Goal: Task Accomplishment & Management: Use online tool/utility

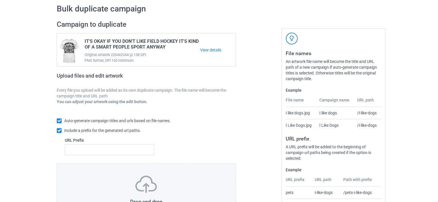
scroll to position [77, 0]
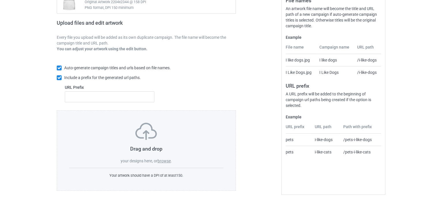
click at [166, 160] on label "browse" at bounding box center [164, 161] width 13 height 5
click at [0, 0] on input "browse" at bounding box center [0, 0] width 0 height 0
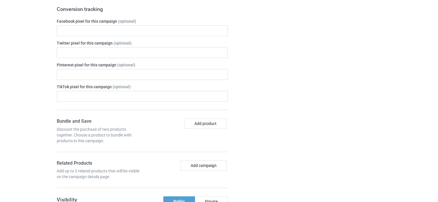
scroll to position [279, 0]
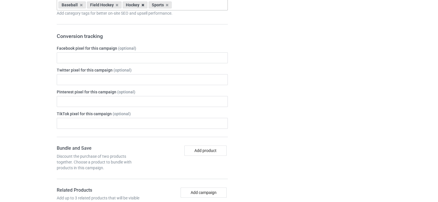
click at [141, 4] on icon at bounding box center [142, 5] width 3 height 4
click at [286, 50] on div "Campaign details Details were duplicated from the original campaign. Any change…" at bounding box center [333, 188] width 104 height 528
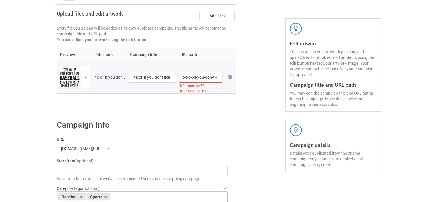
scroll to position [0, 0]
drag, startPoint x: 216, startPoint y: 78, endPoint x: 185, endPoint y: 78, distance: 30.8
click at [185, 78] on input "/it-s-ok-if-you-don-t-like-baseball-it-s-kind-of-a-smart-people-hobby-anyway-co…" at bounding box center [200, 77] width 43 height 11
click at [243, 78] on div at bounding box center [260, 35] width 41 height 162
drag, startPoint x: 192, startPoint y: 79, endPoint x: 185, endPoint y: 80, distance: 7.3
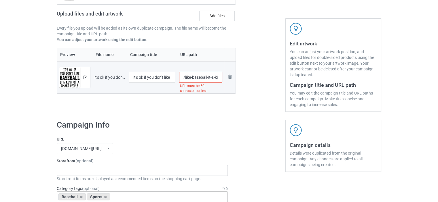
click at [185, 80] on input "/like-baseball-it-s-kind-of-a-smart-people-hobby-anyway-copy" at bounding box center [200, 77] width 43 height 11
click at [248, 76] on div at bounding box center [260, 35] width 41 height 162
click at [210, 79] on input "/baseball-it-s-kind-of-a-smart-people-hobby-anyway-copy" at bounding box center [200, 77] width 43 height 11
type input "/baseball-it-s-kind-of-a-smart-people-hobby-anyway"
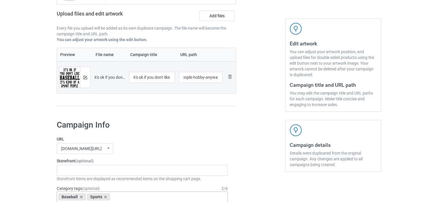
scroll to position [0, 0]
click at [250, 77] on div at bounding box center [260, 35] width 41 height 162
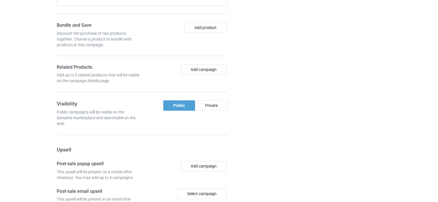
scroll to position [535, 0]
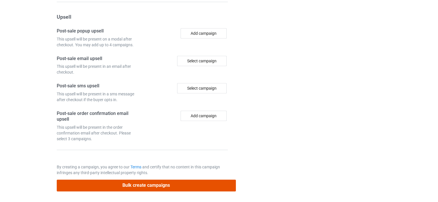
click at [148, 183] on button "Bulk create campaigns" at bounding box center [146, 186] width 179 height 12
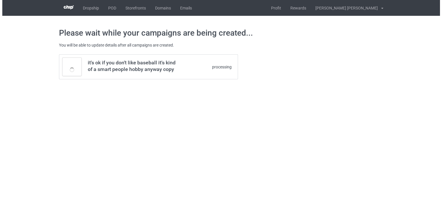
scroll to position [0, 0]
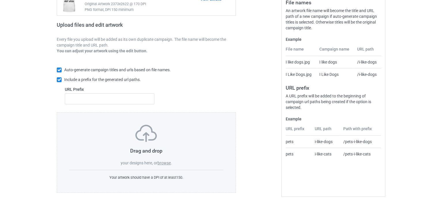
scroll to position [77, 0]
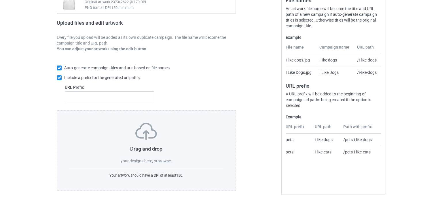
click at [162, 160] on label "browse" at bounding box center [164, 161] width 13 height 5
click at [0, 0] on input "browse" at bounding box center [0, 0] width 0 height 0
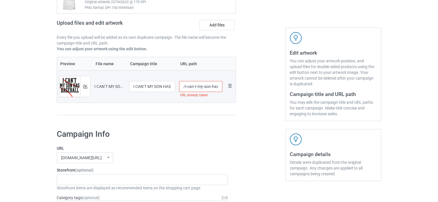
click at [194, 86] on input "/i-can-t-my-son-has-baseball" at bounding box center [200, 86] width 43 height 11
type input "/i-can-t-my-son-has-baseball-546"
click at [249, 76] on div at bounding box center [260, 44] width 41 height 162
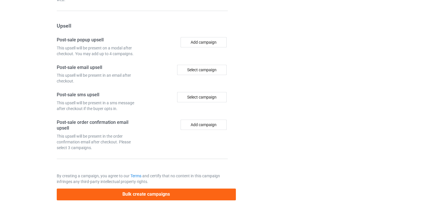
scroll to position [535, 0]
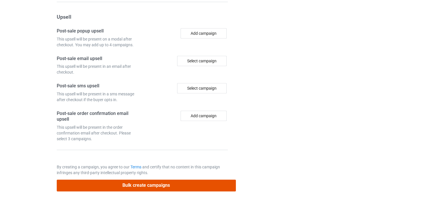
click at [139, 184] on button "Bulk create campaigns" at bounding box center [146, 186] width 179 height 12
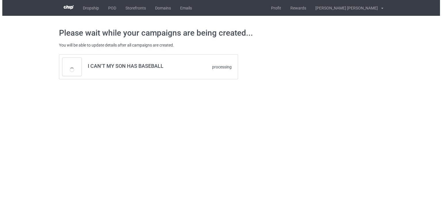
scroll to position [0, 0]
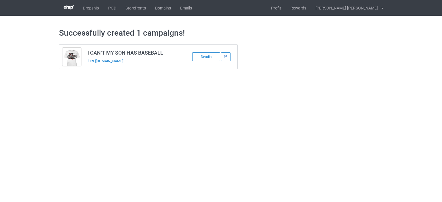
click at [225, 57] on icon at bounding box center [226, 56] width 4 height 3
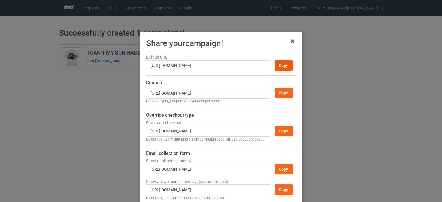
click at [276, 65] on div "Copy" at bounding box center [283, 65] width 18 height 10
click at [293, 41] on icon at bounding box center [292, 41] width 9 height 9
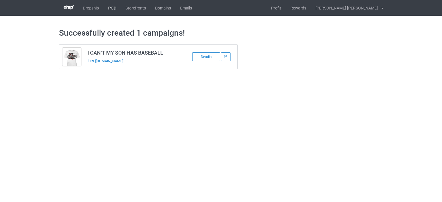
click at [109, 8] on link "POD" at bounding box center [112, 8] width 17 height 16
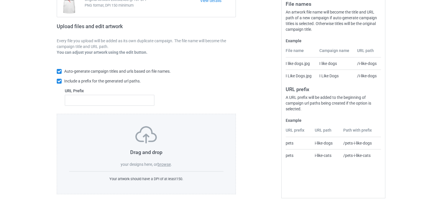
scroll to position [77, 0]
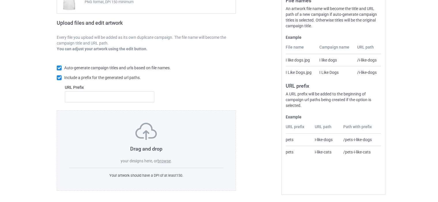
click at [165, 161] on label "browse" at bounding box center [164, 161] width 13 height 5
click at [0, 0] on input "browse" at bounding box center [0, 0] width 0 height 0
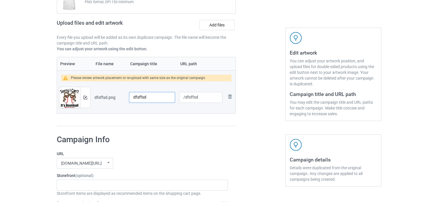
drag, startPoint x: 158, startPoint y: 98, endPoint x: 117, endPoint y: 96, distance: 40.3
click at [117, 96] on tr "Preview and edit artwork dfsffsd.png dfsffsd /dfsffsd Remove file" at bounding box center [146, 97] width 179 height 32
paste input "Sorry I Can't It's Baseball Season"
type input "Sorry I Can't It's Baseball Season"
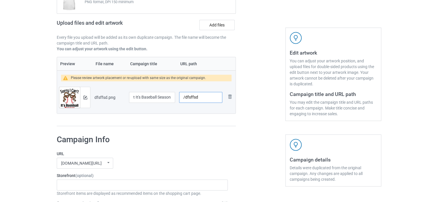
scroll to position [0, 0]
drag, startPoint x: 201, startPoint y: 95, endPoint x: 185, endPoint y: 98, distance: 16.4
click at [185, 98] on input "/dfsffsd" at bounding box center [200, 97] width 43 height 11
paste input "sorry i can't it's baseball season"
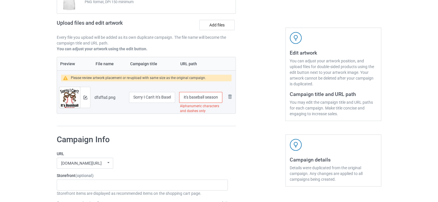
click at [205, 98] on input "/sorry i can't it's baseball season" at bounding box center [200, 97] width 43 height 11
click at [190, 97] on input "/sorry i can't it's baseball-season" at bounding box center [200, 97] width 43 height 11
drag, startPoint x: 213, startPoint y: 97, endPoint x: 185, endPoint y: 98, distance: 27.1
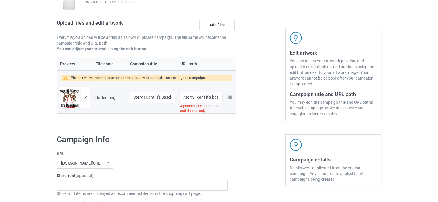
click at [185, 98] on input "/sorry i can't it's-baseball-season" at bounding box center [200, 97] width 43 height 11
click at [242, 102] on div at bounding box center [260, 47] width 41 height 168
drag, startPoint x: 219, startPoint y: 96, endPoint x: 160, endPoint y: 94, distance: 58.5
click at [160, 94] on tr "Preview and edit artwork dfsffsd.png Sorry I Can't It's Baseball Season /baseba…" at bounding box center [146, 97] width 179 height 32
click at [199, 98] on input "/baseball-season" at bounding box center [200, 97] width 43 height 11
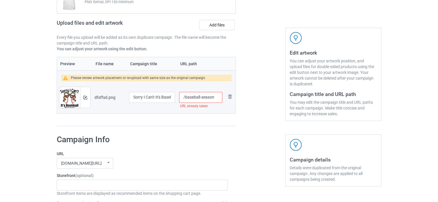
drag, startPoint x: 184, startPoint y: 97, endPoint x: 236, endPoint y: 94, distance: 52.0
click at [236, 94] on div "Campaign to duplicate I CAN’T MY SON HAS BASEBALL Original Artwork 2335x2400 @ …" at bounding box center [146, 47] width 187 height 168
paste input "sorry i can't it's baseball"
click at [206, 98] on input "/sorry i can't it's baseball season" at bounding box center [200, 97] width 43 height 11
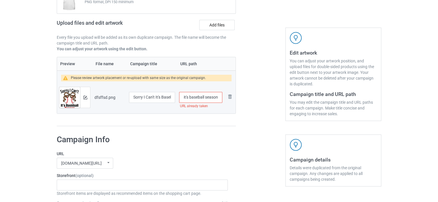
click at [205, 98] on input "/sorry i can't it's baseball season" at bounding box center [200, 97] width 43 height 11
click at [190, 98] on input "/sorry i can't it's baseball-season" at bounding box center [200, 97] width 43 height 11
click at [239, 102] on div "Campaign to duplicate I CAN’T MY SON HAS BASEBALL Original Artwork 2335x2400 @ …" at bounding box center [146, 47] width 187 height 168
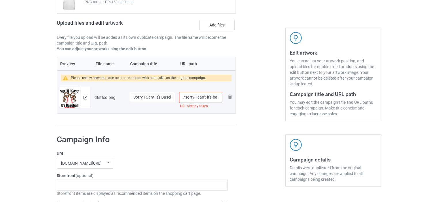
click at [219, 124] on div "Preview File name Campaign title URL path Please review artwork placement or re…" at bounding box center [146, 92] width 179 height 70
click at [209, 99] on input "/sorry-i-can't-it's-baseball-season" at bounding box center [200, 97] width 43 height 11
click at [204, 98] on input "/sorry-i-can't-its-baseball-season" at bounding box center [200, 97] width 43 height 11
click at [208, 98] on input "/sorry-i-cant-its-baseball-season" at bounding box center [200, 97] width 43 height 11
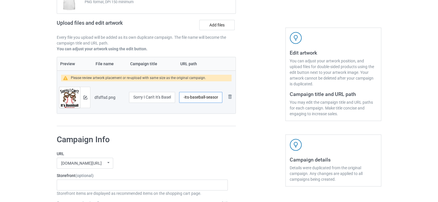
type input "/sorry-i-cant-its-baseball-season"
click at [257, 96] on div at bounding box center [260, 47] width 41 height 168
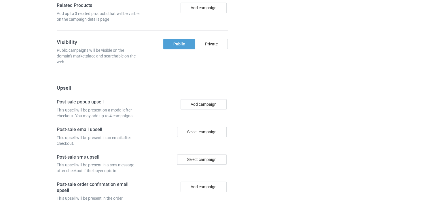
scroll to position [540, 0]
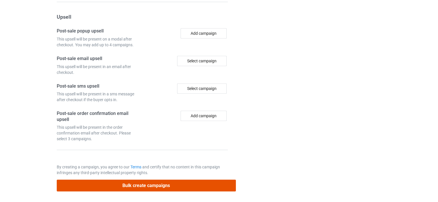
click at [134, 185] on button "Bulk create campaigns" at bounding box center [146, 186] width 179 height 12
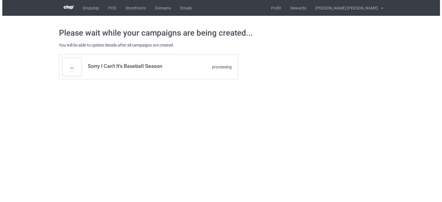
scroll to position [0, 0]
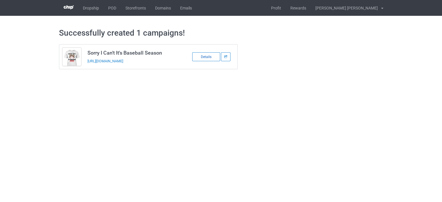
click at [200, 57] on div "Details" at bounding box center [206, 56] width 28 height 9
